Goal: Information Seeking & Learning: Learn about a topic

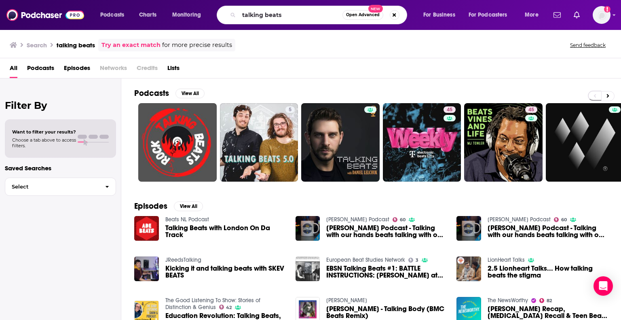
click at [294, 13] on input "talking beats" at bounding box center [290, 14] width 103 height 13
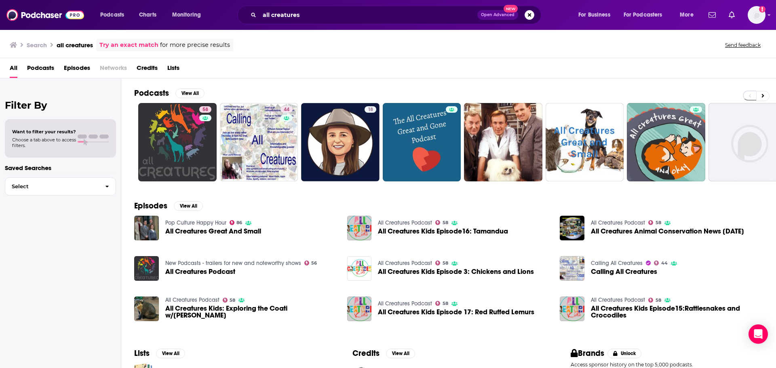
click at [322, 23] on div "all creatures Open Advanced New" at bounding box center [389, 15] width 304 height 19
click at [323, 16] on input "all creatures" at bounding box center [368, 14] width 218 height 13
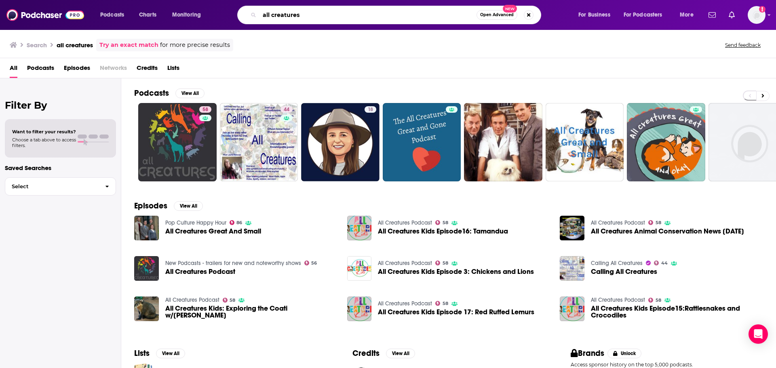
click at [323, 16] on input "all creatures" at bounding box center [367, 14] width 217 height 13
type input "a16z"
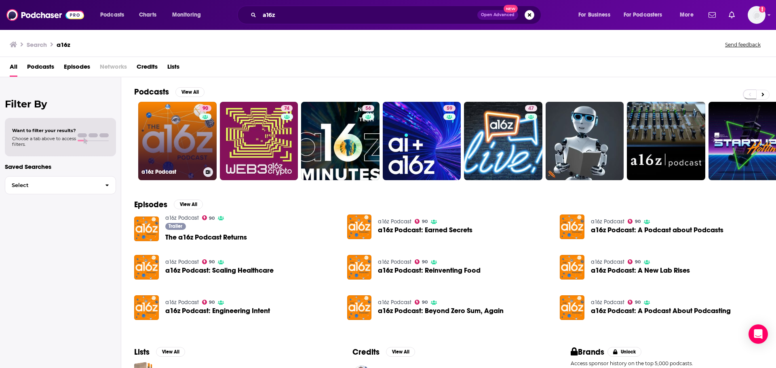
click at [201, 157] on div "90" at bounding box center [206, 136] width 14 height 62
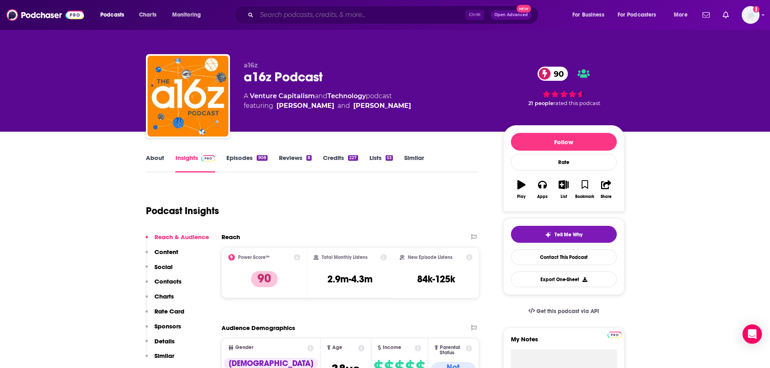
click at [334, 14] on input "Search podcasts, credits, & more..." at bounding box center [361, 14] width 209 height 13
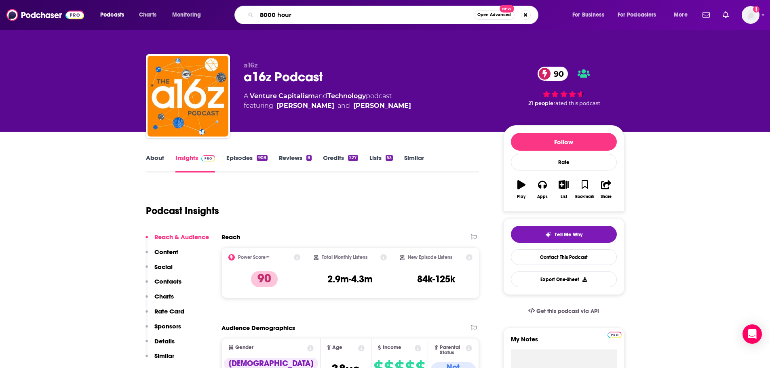
type input "8000 hours"
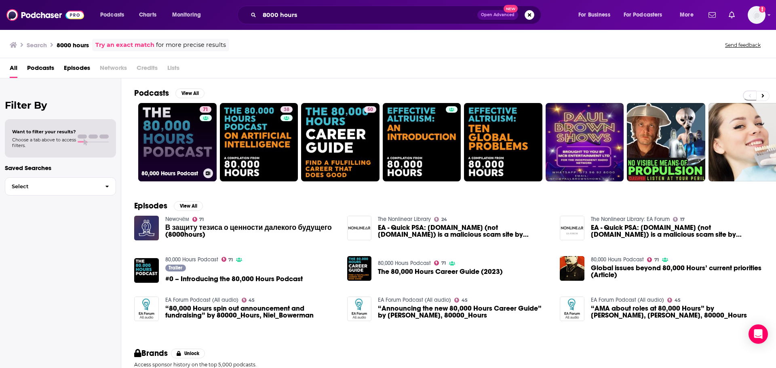
click at [185, 124] on link "71 80,000 Hours Podcast" at bounding box center [177, 142] width 78 height 78
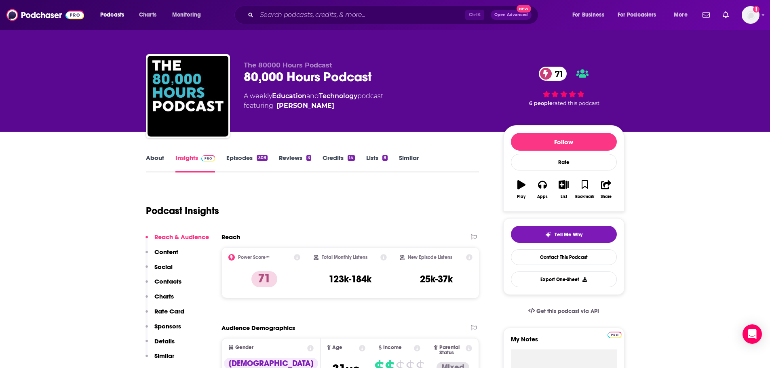
click at [236, 157] on link "Episodes 308" at bounding box center [246, 163] width 41 height 19
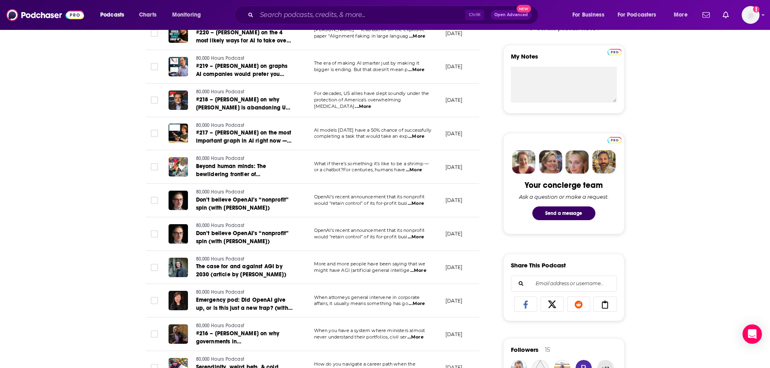
scroll to position [162, 0]
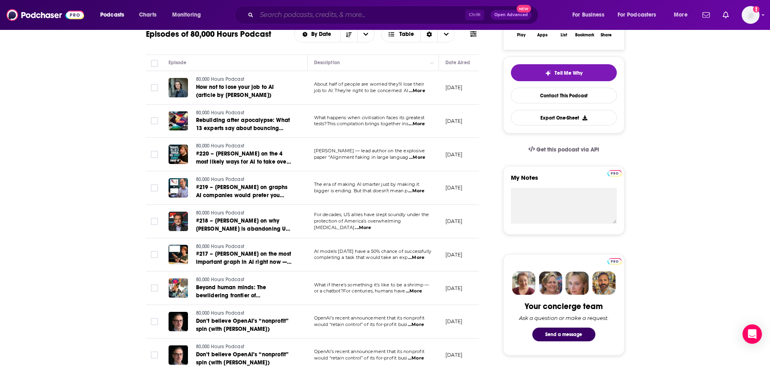
click at [277, 17] on input "Search podcasts, credits, & more..." at bounding box center [361, 14] width 209 height 13
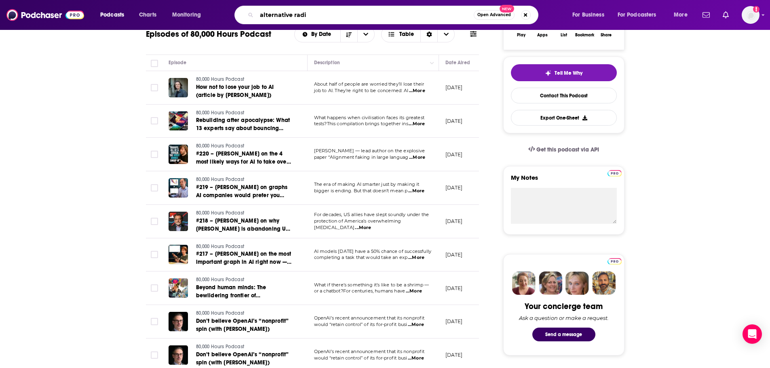
type input "alternative radio"
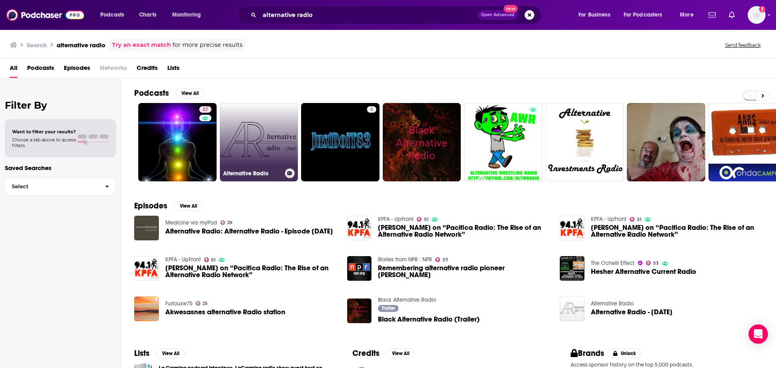
click at [269, 150] on link "Alternative Radio" at bounding box center [259, 142] width 78 height 78
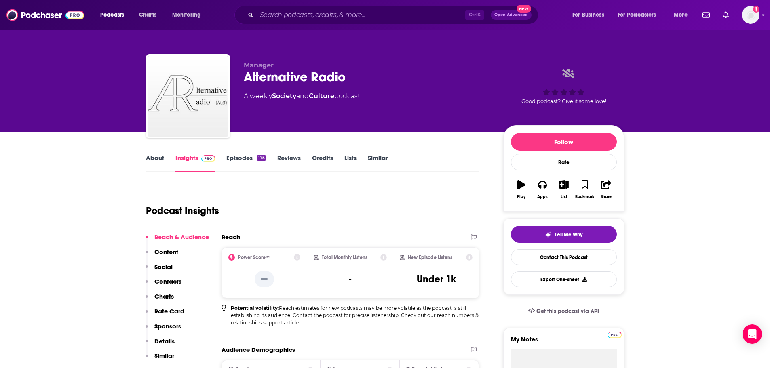
click at [252, 162] on link "Episodes 175" at bounding box center [245, 163] width 39 height 19
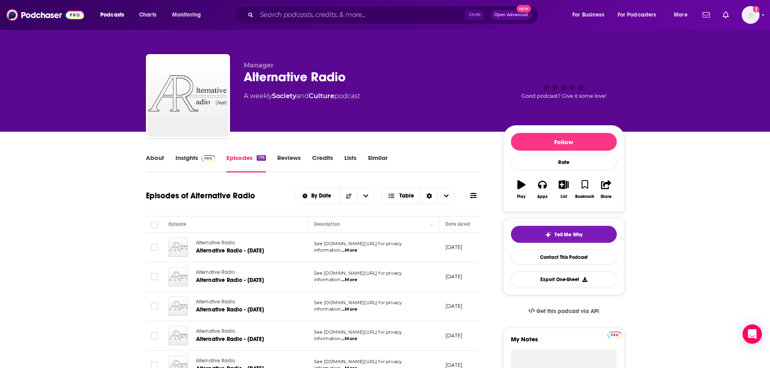
click at [318, 24] on div "Podcasts Charts Monitoring Ctrl K Open Advanced New For Business For Podcasters…" at bounding box center [385, 15] width 770 height 30
click at [320, 19] on input "Search podcasts, credits, & more..." at bounding box center [361, 14] width 209 height 13
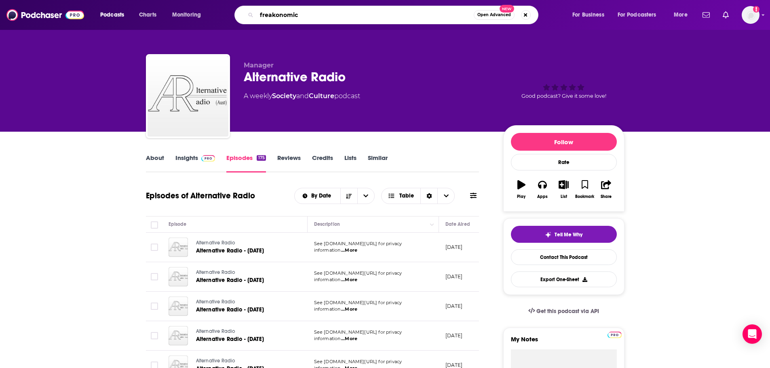
type input "freakonomics"
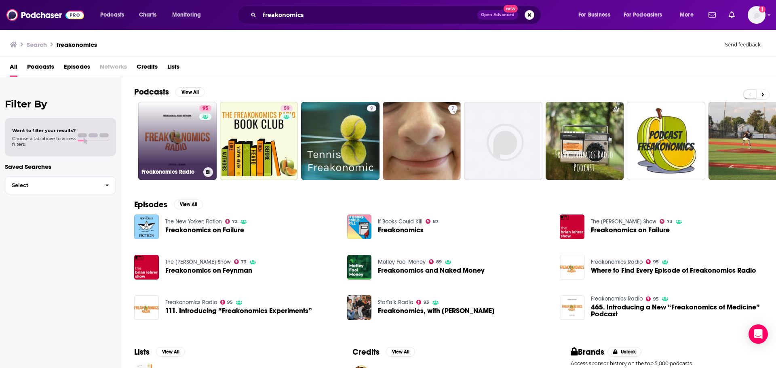
click at [172, 139] on link "95 Freakonomics Radio" at bounding box center [177, 141] width 78 height 78
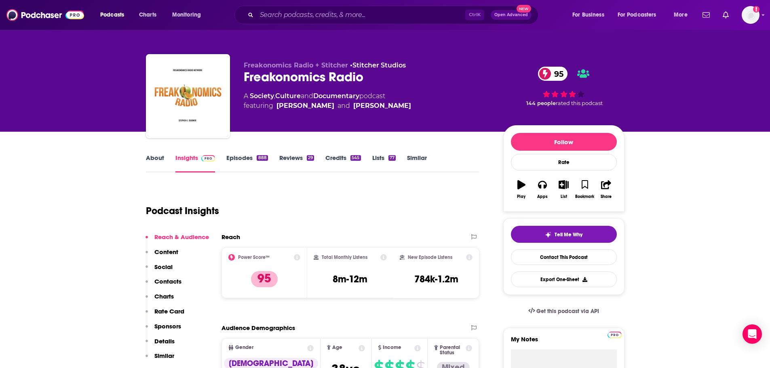
click at [247, 159] on link "Episodes 888" at bounding box center [246, 163] width 41 height 19
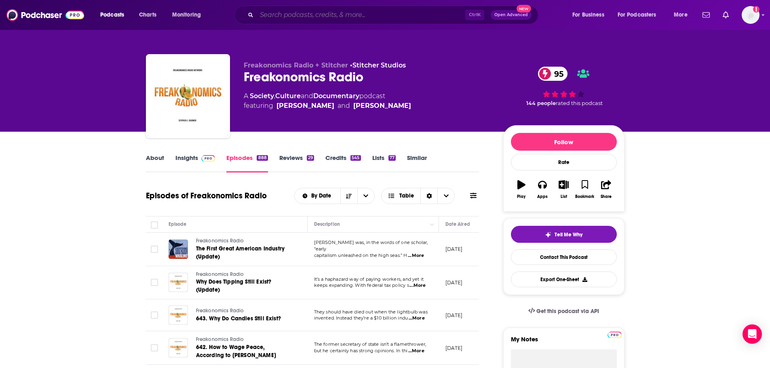
click at [297, 18] on input "Search podcasts, credits, & more..." at bounding box center [361, 14] width 209 height 13
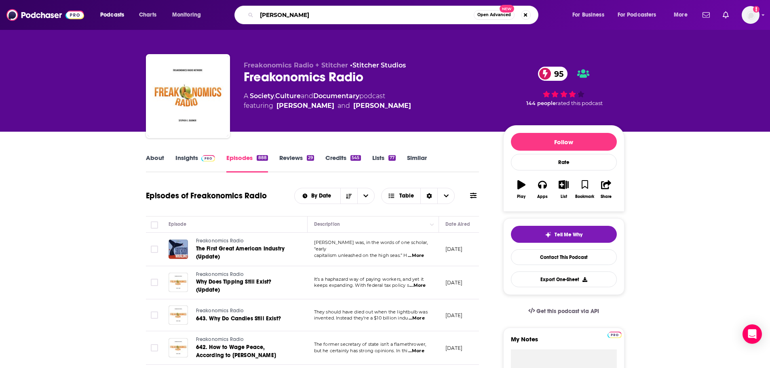
type input "[PERSON_NAME]"
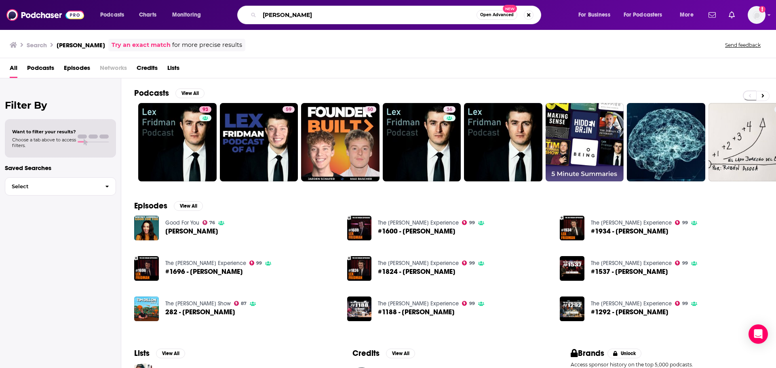
click at [289, 15] on input "[PERSON_NAME]" at bounding box center [367, 14] width 217 height 13
type input "making sense"
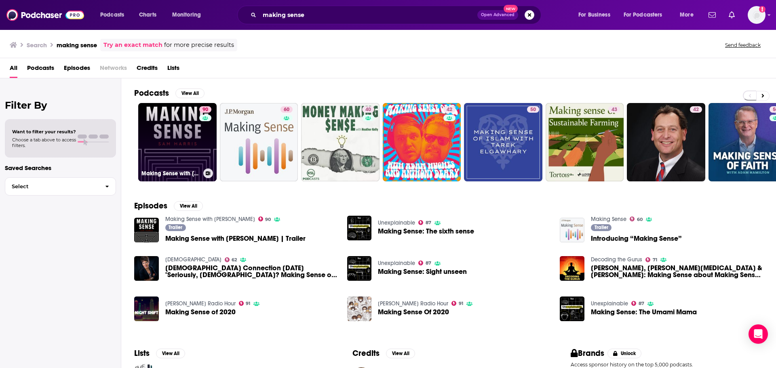
click at [168, 137] on link "90 Making Sense with [PERSON_NAME]" at bounding box center [177, 142] width 78 height 78
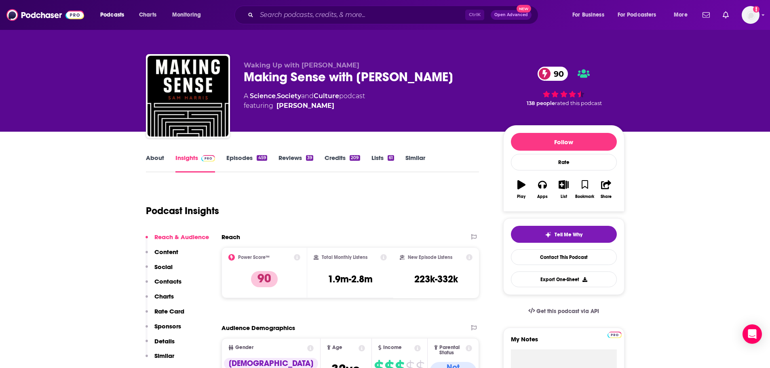
click at [232, 157] on link "Episodes 459" at bounding box center [246, 163] width 40 height 19
